Goal: Task Accomplishment & Management: Complete application form

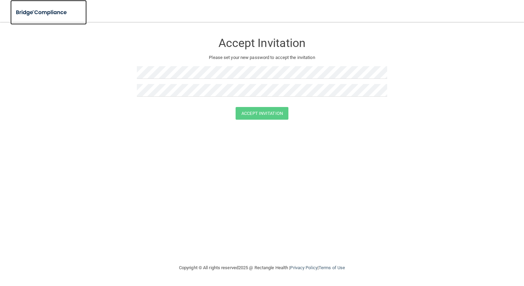
click at [53, 13] on img at bounding box center [41, 12] width 63 height 14
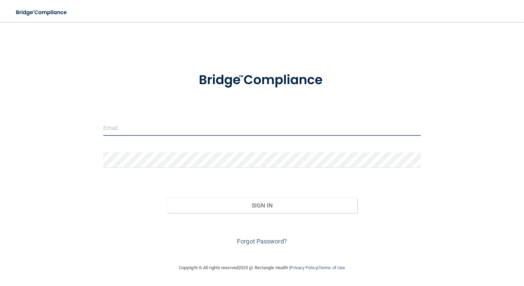
type input "[PERSON_NAME][EMAIL_ADDRESS][DOMAIN_NAME]"
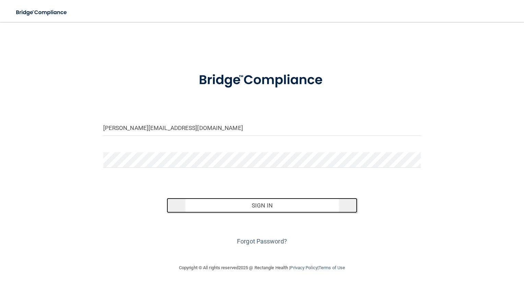
click at [268, 209] on button "Sign In" at bounding box center [262, 205] width 191 height 15
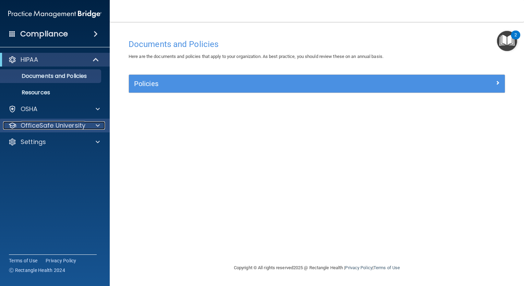
click at [88, 128] on div "OfficeSafe University" at bounding box center [45, 126] width 85 height 8
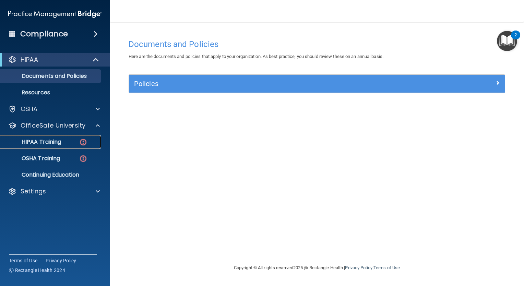
click at [73, 143] on div "HIPAA Training" at bounding box center [51, 142] width 94 height 7
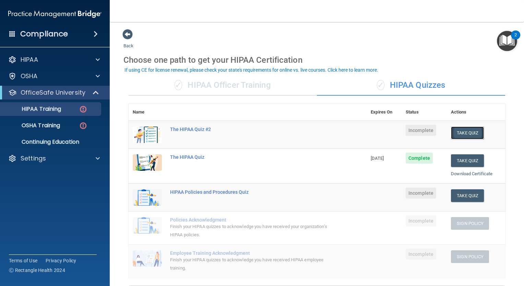
click at [463, 136] on button "Take Quiz" at bounding box center [467, 133] width 33 height 13
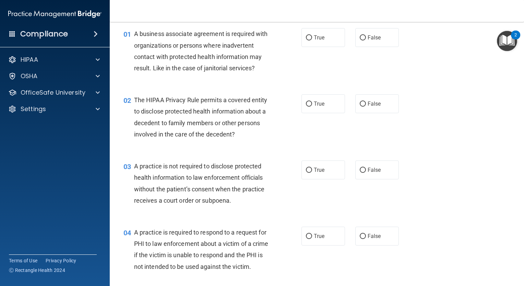
scroll to position [34, 0]
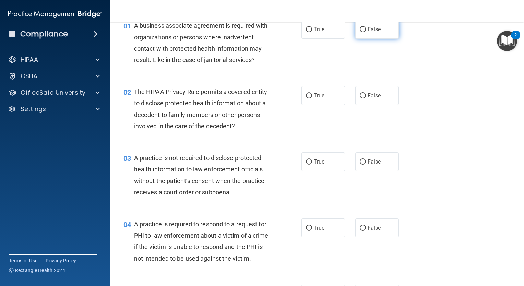
click at [360, 31] on input "False" at bounding box center [363, 29] width 6 height 5
radio input "true"
click at [306, 95] on input "True" at bounding box center [309, 95] width 6 height 5
radio input "true"
click at [362, 157] on label "False" at bounding box center [378, 161] width 44 height 19
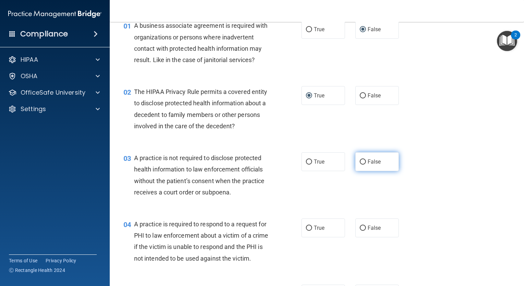
click at [362, 160] on input "False" at bounding box center [363, 162] width 6 height 5
radio input "true"
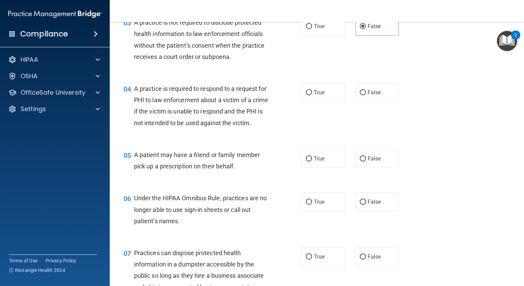
scroll to position [172, 0]
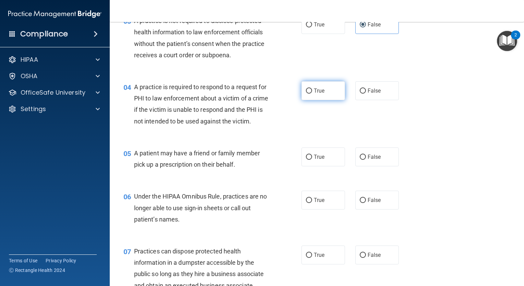
click at [306, 92] on input "True" at bounding box center [309, 91] width 6 height 5
radio input "true"
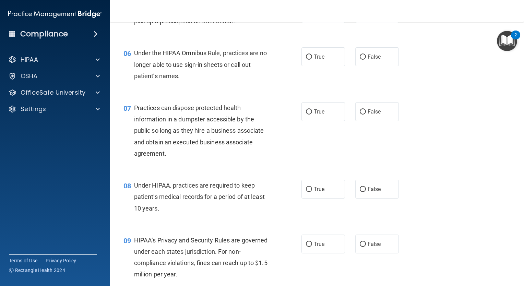
scroll to position [309, 0]
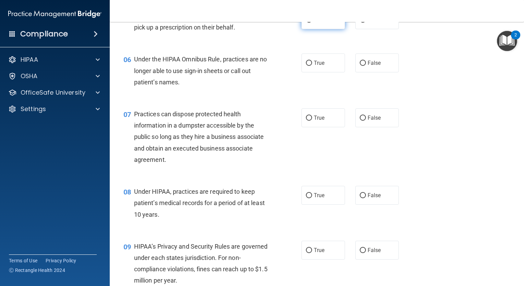
click at [306, 23] on input "True" at bounding box center [309, 20] width 6 height 5
radio input "true"
click at [360, 66] on input "False" at bounding box center [363, 63] width 6 height 5
radio input "true"
click at [361, 121] on input "False" at bounding box center [363, 118] width 6 height 5
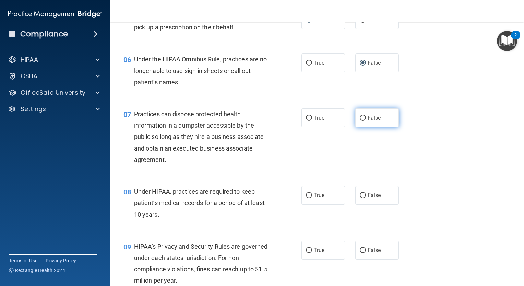
radio input "true"
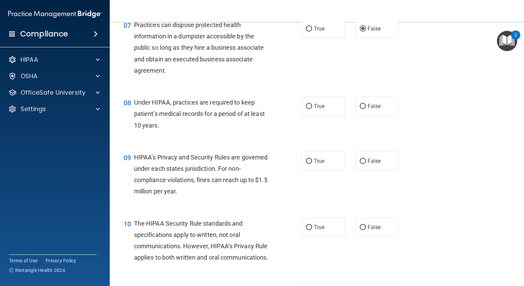
scroll to position [405, 0]
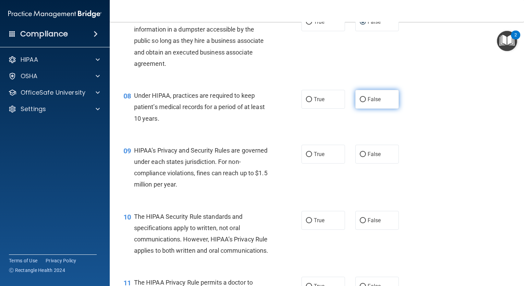
click at [360, 102] on input "False" at bounding box center [363, 99] width 6 height 5
radio input "true"
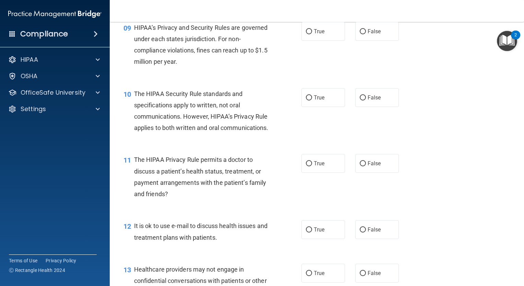
scroll to position [529, 0]
click at [361, 34] on input "False" at bounding box center [363, 30] width 6 height 5
radio input "true"
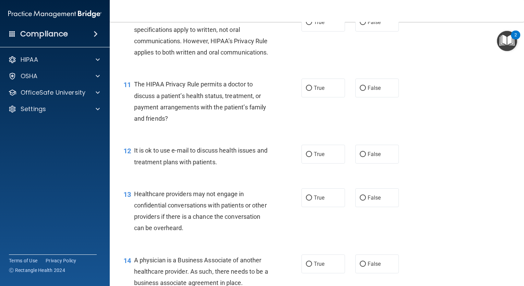
scroll to position [597, 0]
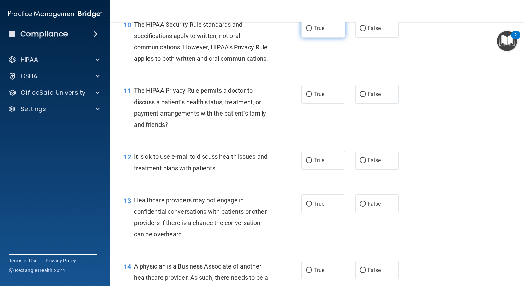
click at [303, 38] on label "True" at bounding box center [324, 28] width 44 height 19
click at [306, 31] on input "True" at bounding box center [309, 28] width 6 height 5
radio input "true"
click at [309, 97] on input "True" at bounding box center [309, 94] width 6 height 5
radio input "true"
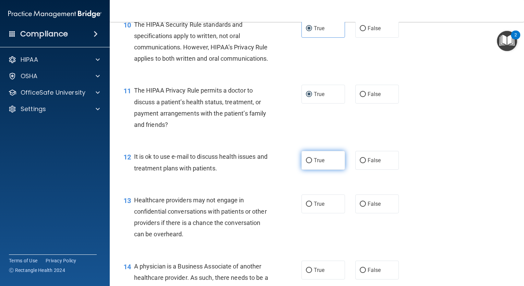
click at [308, 163] on input "True" at bounding box center [309, 160] width 6 height 5
radio input "true"
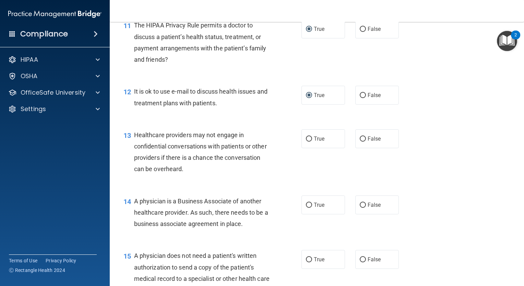
scroll to position [666, 0]
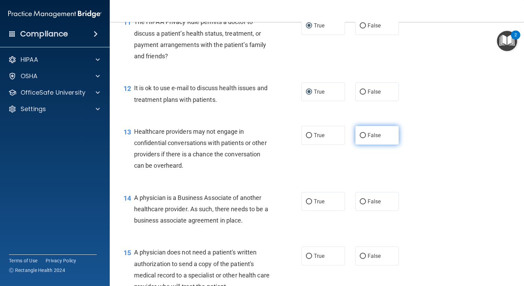
click at [361, 138] on input "False" at bounding box center [363, 135] width 6 height 5
radio input "true"
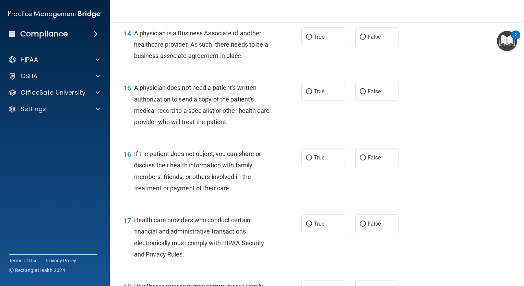
scroll to position [844, 0]
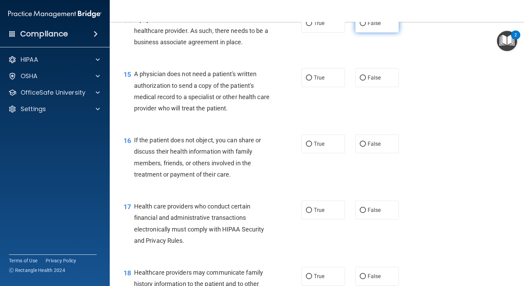
click at [360, 26] on input "False" at bounding box center [363, 23] width 6 height 5
radio input "true"
click at [306, 81] on input "True" at bounding box center [309, 78] width 6 height 5
radio input "true"
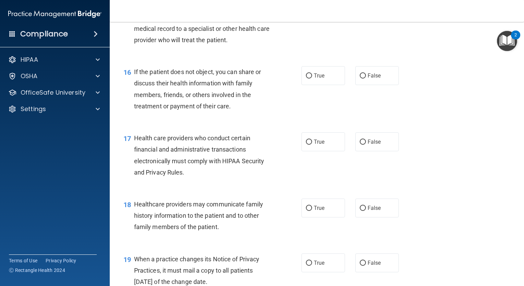
scroll to position [927, 0]
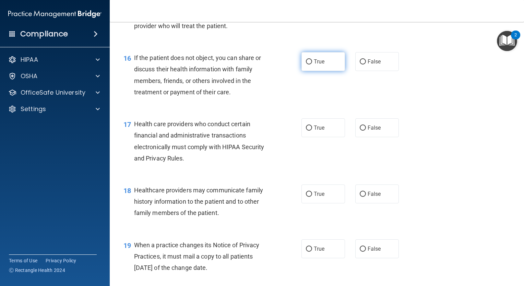
click at [307, 65] on input "True" at bounding box center [309, 61] width 6 height 5
radio input "true"
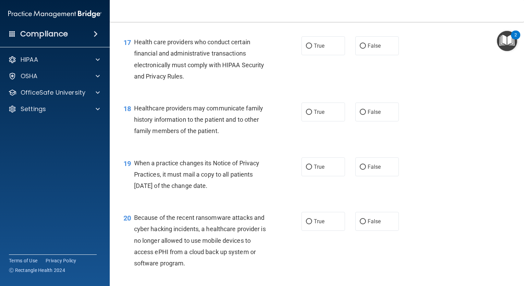
scroll to position [1009, 0]
click at [306, 48] on input "True" at bounding box center [309, 45] width 6 height 5
radio input "true"
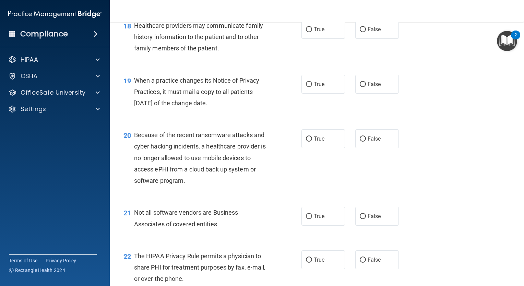
scroll to position [1105, 0]
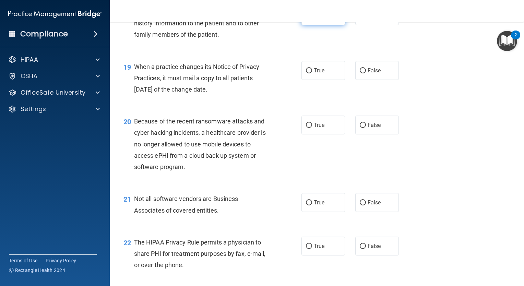
click at [306, 19] on input "True" at bounding box center [309, 15] width 6 height 5
radio input "true"
click at [360, 73] on input "False" at bounding box center [363, 70] width 6 height 5
radio input "true"
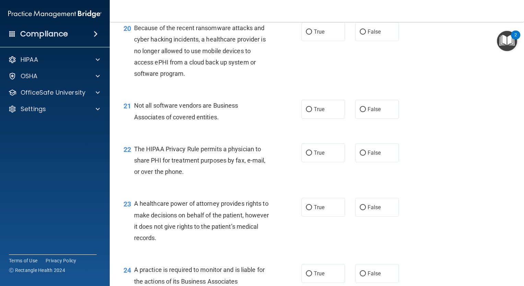
scroll to position [1201, 0]
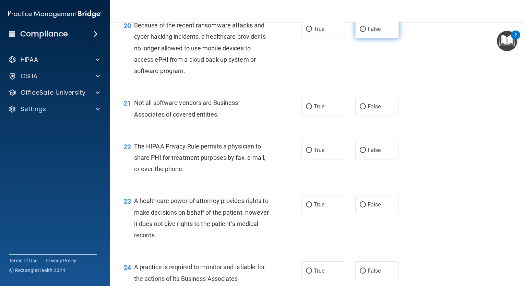
click at [360, 32] on input "False" at bounding box center [363, 29] width 6 height 5
radio input "true"
click at [308, 109] on input "True" at bounding box center [309, 106] width 6 height 5
radio input "true"
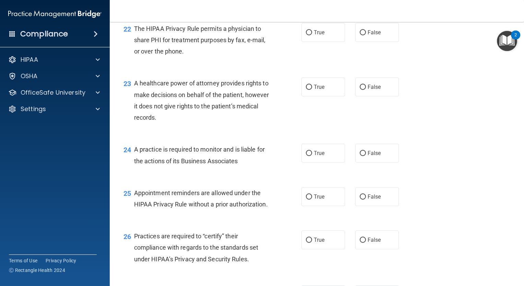
scroll to position [1325, 0]
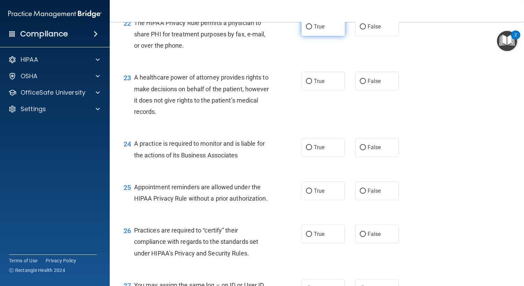
click at [306, 30] on input "True" at bounding box center [309, 26] width 6 height 5
radio input "true"
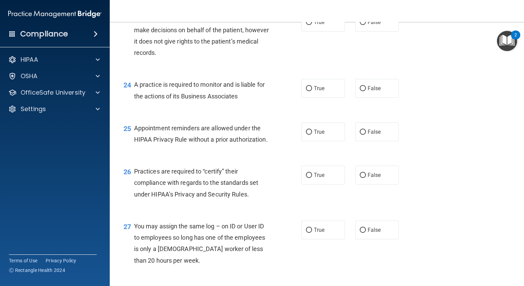
scroll to position [1394, 0]
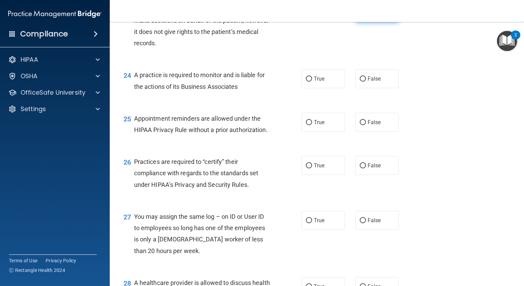
click at [364, 22] on label "False" at bounding box center [378, 12] width 44 height 19
click at [364, 15] on input "False" at bounding box center [363, 12] width 6 height 5
radio input "true"
click at [309, 82] on input "True" at bounding box center [309, 79] width 6 height 5
radio input "true"
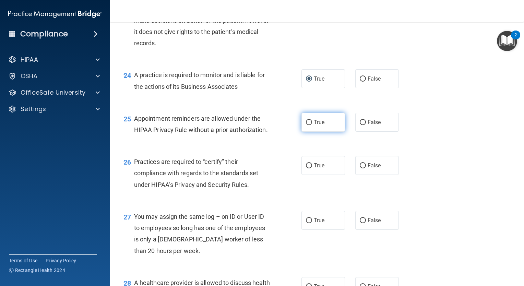
click at [308, 125] on input "True" at bounding box center [309, 122] width 6 height 5
radio input "true"
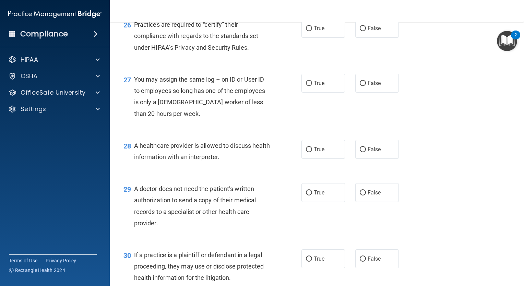
scroll to position [1545, 0]
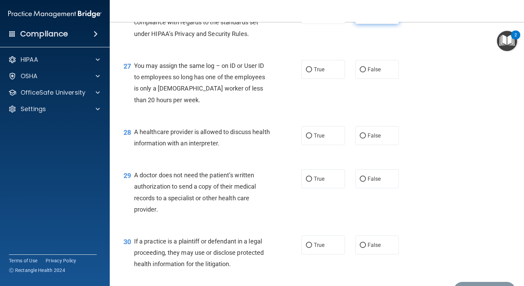
click at [360, 18] on input "False" at bounding box center [363, 14] width 6 height 5
radio input "true"
click at [362, 72] on input "False" at bounding box center [363, 69] width 6 height 5
radio input "true"
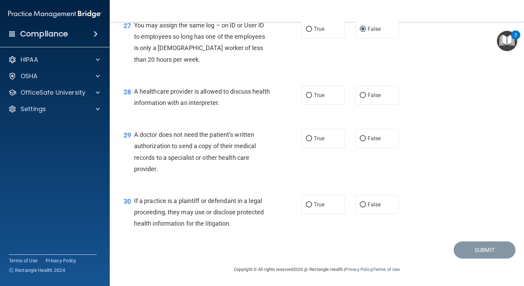
scroll to position [1613, 0]
click at [314, 99] on span "True" at bounding box center [319, 95] width 11 height 7
click at [312, 98] on input "True" at bounding box center [309, 95] width 6 height 5
radio input "true"
click at [309, 141] on input "True" at bounding box center [309, 138] width 6 height 5
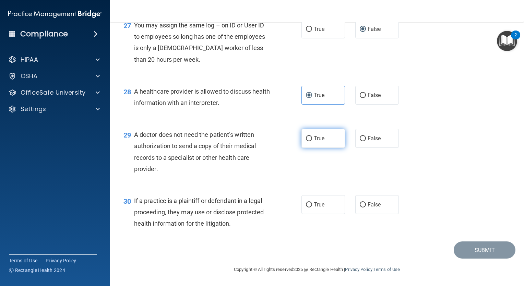
radio input "true"
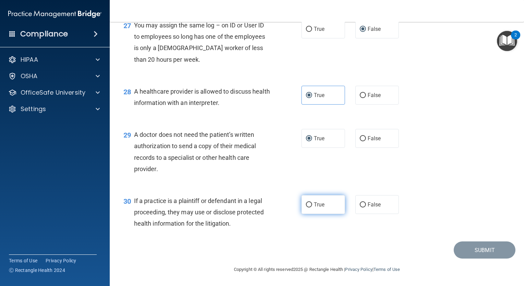
click at [306, 208] on input "True" at bounding box center [309, 205] width 6 height 5
radio input "true"
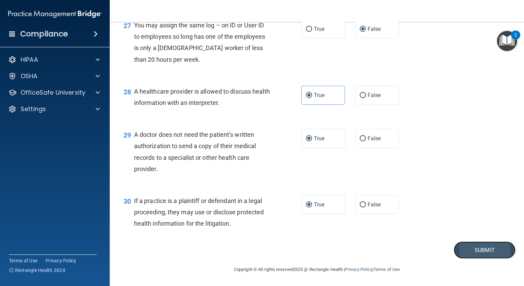
click at [485, 259] on button "Submit" at bounding box center [485, 251] width 62 height 18
drag, startPoint x: 476, startPoint y: 256, endPoint x: 437, endPoint y: 89, distance: 171.9
click at [437, 89] on div "28 A healthcare provider is allowed to discuss health information with an inter…" at bounding box center [316, 98] width 397 height 43
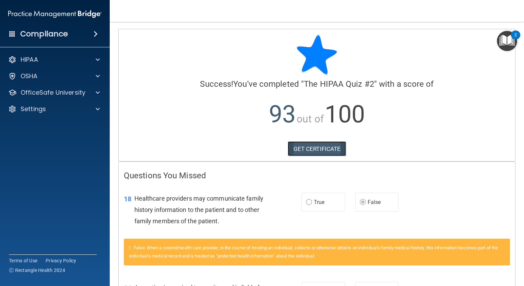
click at [330, 147] on link "GET CERTIFICATE" at bounding box center [317, 148] width 59 height 15
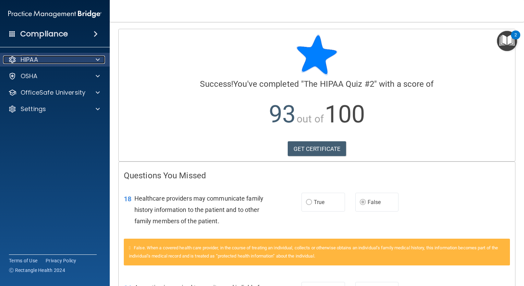
click at [38, 62] on p "HIPAA" at bounding box center [30, 60] width 18 height 8
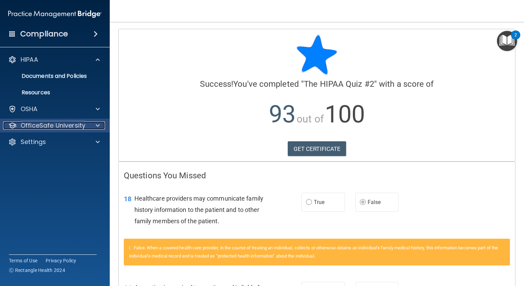
click at [62, 127] on p "OfficeSafe University" at bounding box center [53, 126] width 65 height 8
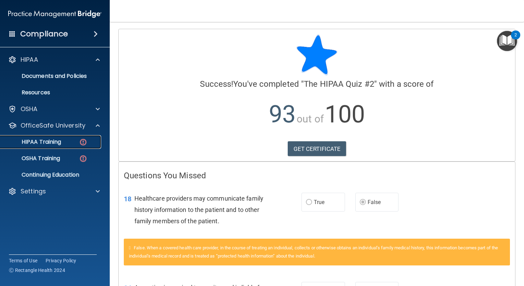
click at [57, 142] on p "HIPAA Training" at bounding box center [32, 142] width 57 height 7
